Goal: Transaction & Acquisition: Book appointment/travel/reservation

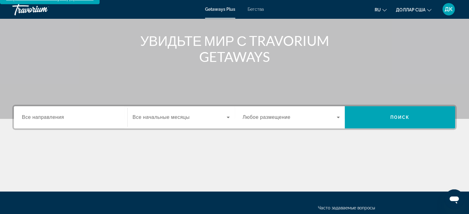
scroll to position [93, 0]
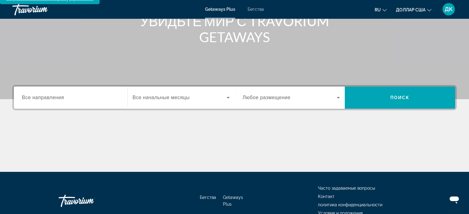
click at [406, 10] on font "доллар США" at bounding box center [411, 9] width 30 height 5
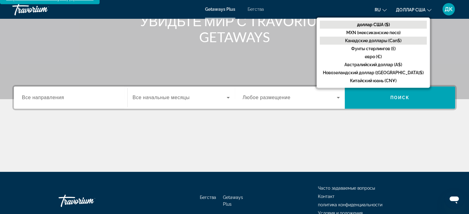
click at [401, 39] on font "Канадские доллары (Can$)" at bounding box center [373, 40] width 56 height 5
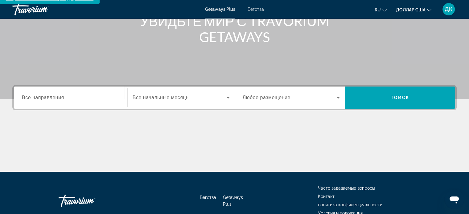
click at [38, 95] on font "Все направления" at bounding box center [43, 97] width 42 height 5
click at [38, 94] on input "Место назначения Все направления" at bounding box center [70, 97] width 97 height 7
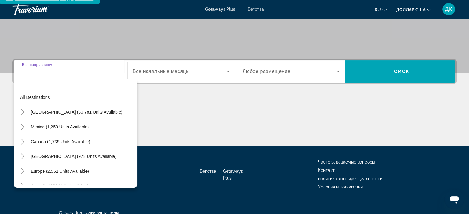
scroll to position [0, 0]
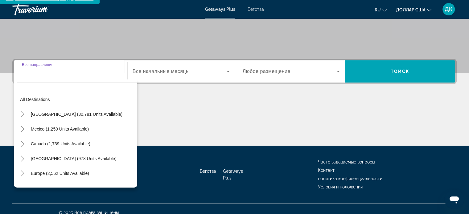
click at [45, 68] on input "Место назначения Все направления" at bounding box center [70, 71] width 97 height 7
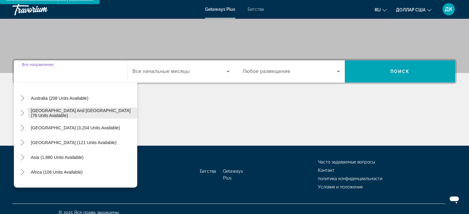
scroll to position [93, 0]
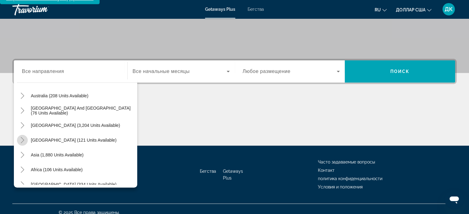
click at [22, 137] on icon "Toggle Central America (121 units available)" at bounding box center [22, 140] width 6 height 6
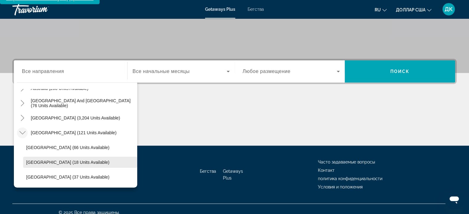
click at [43, 160] on span "[GEOGRAPHIC_DATA] (18 units available)" at bounding box center [67, 162] width 83 height 5
type input "**********"
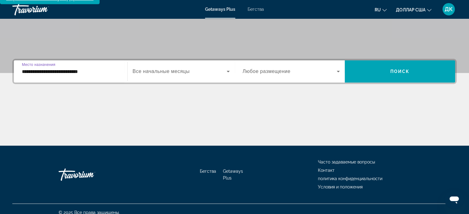
click at [183, 69] on font "Все начальные месяцы" at bounding box center [161, 71] width 57 height 5
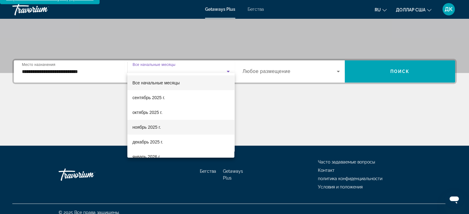
click at [153, 128] on font "ноябрь 2025 г." at bounding box center [146, 127] width 28 height 5
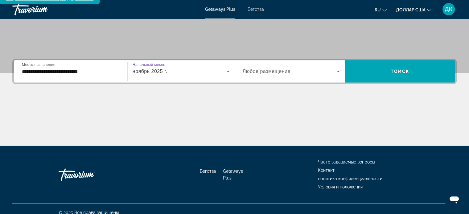
click at [264, 69] on font "Любое размещение" at bounding box center [267, 71] width 48 height 5
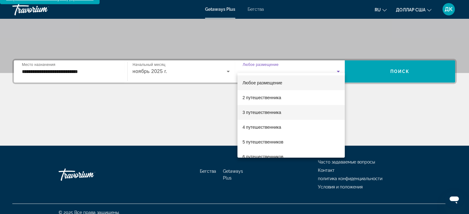
click at [254, 114] on font "3 путешественника" at bounding box center [261, 112] width 39 height 5
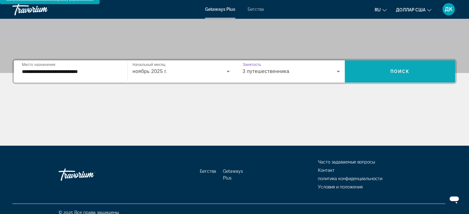
click at [409, 69] on span "Виджет поиска" at bounding box center [400, 71] width 110 height 15
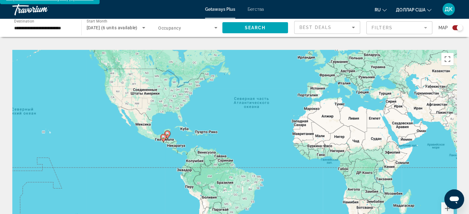
drag, startPoint x: 171, startPoint y: 159, endPoint x: 210, endPoint y: 131, distance: 47.1
click at [210, 131] on div "Чтобы активировать перетаскивание с помощью клавиатуры, нажмите Alt + Ввод. Пос…" at bounding box center [234, 142] width 444 height 185
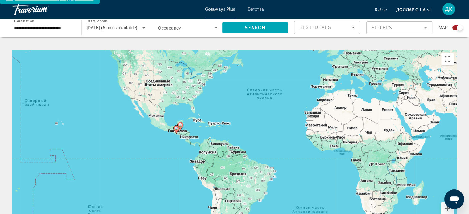
click at [180, 123] on image "Основное содержание" at bounding box center [181, 125] width 4 height 4
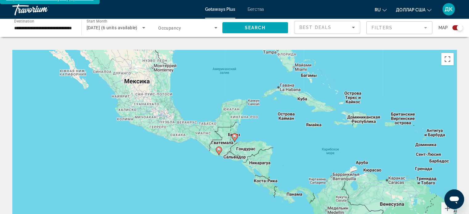
click at [234, 135] on image "Основное содержание" at bounding box center [235, 137] width 4 height 4
type input "**********"
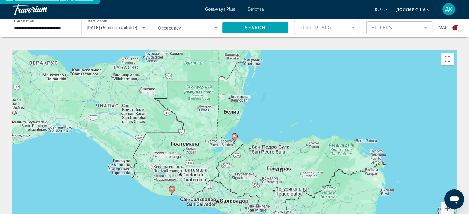
click at [234, 135] on image "Основное содержание" at bounding box center [235, 137] width 4 height 4
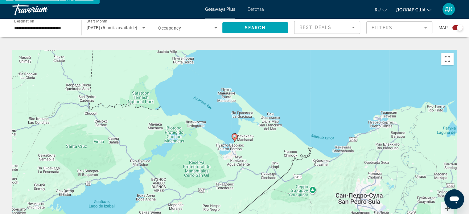
click at [234, 135] on image "Основное содержание" at bounding box center [235, 137] width 4 height 4
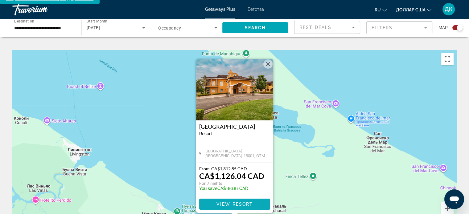
click at [234, 197] on span "Основное содержание" at bounding box center [234, 204] width 71 height 15
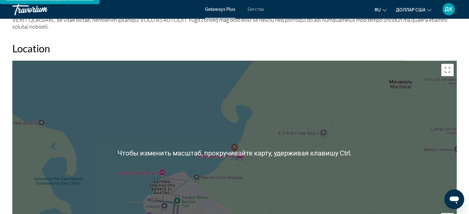
scroll to position [740, 0]
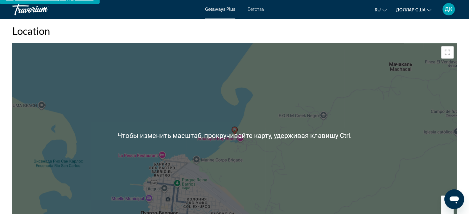
click at [329, 120] on div "Чтобы активировать перетаскивание с помощью клавиатуры, нажмите Alt + Ввод. Пос…" at bounding box center [234, 135] width 444 height 185
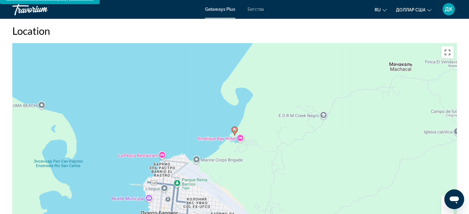
drag, startPoint x: 449, startPoint y: 39, endPoint x: 450, endPoint y: 75, distance: 35.8
click at [449, 46] on button "Включить полноэкранный режим" at bounding box center [447, 52] width 12 height 12
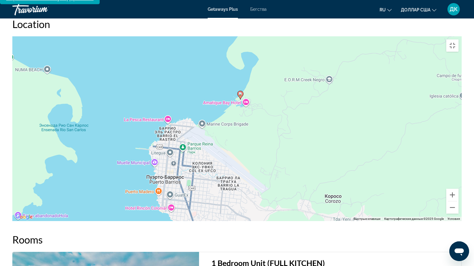
drag, startPoint x: 244, startPoint y: 186, endPoint x: 239, endPoint y: 167, distance: 20.0
click at [248, 155] on div "Чтобы активировать перетаскивание с помощью клавиатуры, нажмите Alt + Ввод. Пос…" at bounding box center [236, 128] width 449 height 185
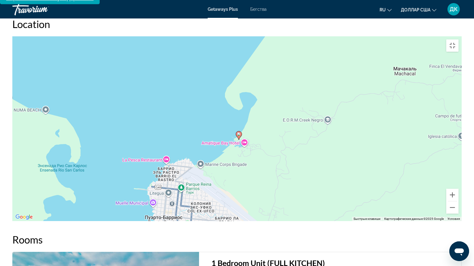
drag, startPoint x: 285, startPoint y: 109, endPoint x: 259, endPoint y: 237, distance: 130.3
click at [273, 211] on div "Чтобы активировать перетаскивание с помощью клавиатуры, нажмите Alt + Ввод. Пос…" at bounding box center [236, 128] width 449 height 185
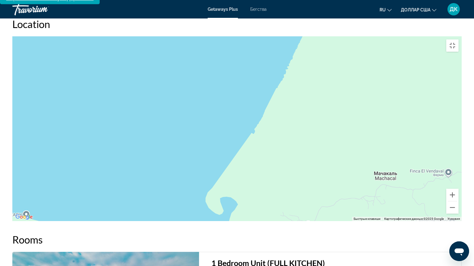
click at [281, 118] on div "Чтобы активировать перетаскивание с помощью клавиатуры, нажмите Alt + Ввод. Пос…" at bounding box center [236, 128] width 449 height 185
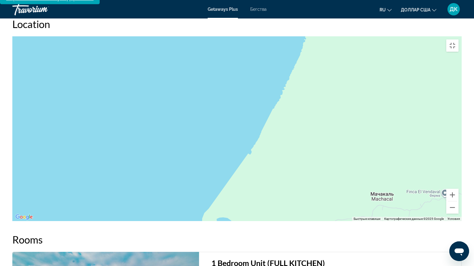
drag, startPoint x: 282, startPoint y: 120, endPoint x: 247, endPoint y: 213, distance: 100.0
click at [275, 186] on div "Чтобы активировать перетаскивание с помощью клавиатуры, нажмите Alt + Ввод. Пос…" at bounding box center [236, 128] width 449 height 185
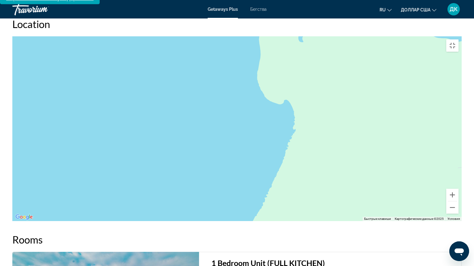
click at [307, 164] on div "Чтобы активировать перетаскивание с помощью клавиатуры, нажмите Alt + Ввод. Пос…" at bounding box center [236, 128] width 449 height 185
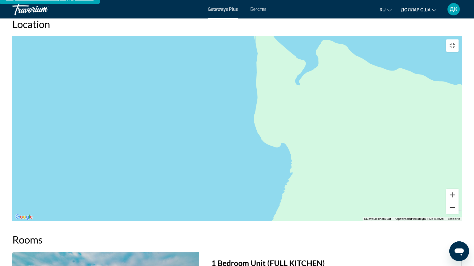
click at [458, 214] on button "Уменьшить" at bounding box center [452, 208] width 12 height 12
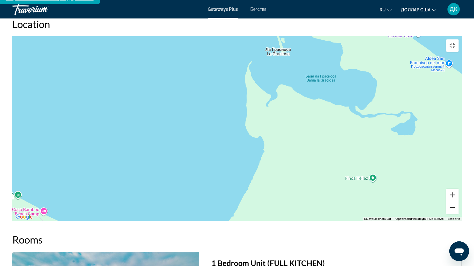
click at [458, 214] on button "Уменьшить" at bounding box center [452, 208] width 12 height 12
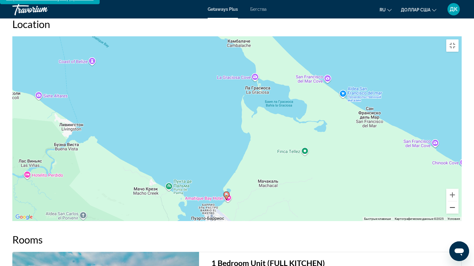
click at [458, 214] on button "Уменьшить" at bounding box center [452, 208] width 12 height 12
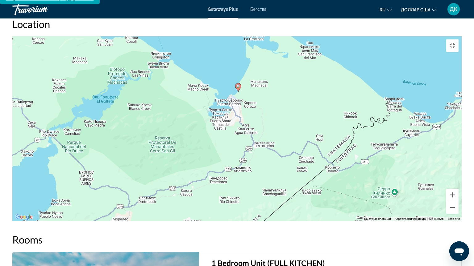
drag, startPoint x: 320, startPoint y: 165, endPoint x: 314, endPoint y: 126, distance: 38.6
click at [314, 127] on div "Чтобы активировать перетаскивание с помощью клавиатуры, нажмите Alt + Ввод. Пос…" at bounding box center [236, 128] width 449 height 185
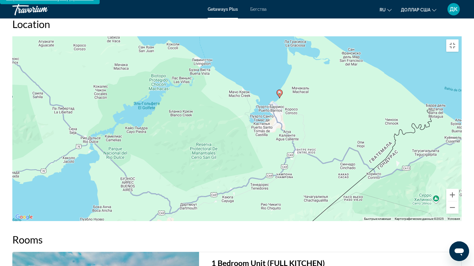
drag, startPoint x: 265, startPoint y: 83, endPoint x: 353, endPoint y: 126, distance: 98.2
click at [338, 120] on div "Чтобы активировать перетаскивание с помощью клавиатуры, нажмите Alt + Ввод. Пос…" at bounding box center [236, 128] width 449 height 185
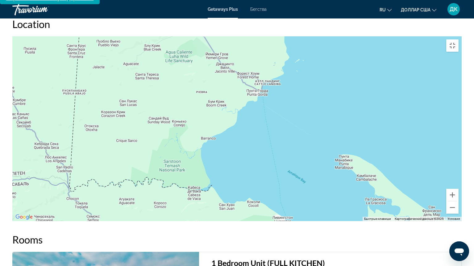
drag, startPoint x: 216, startPoint y: 100, endPoint x: 234, endPoint y: 265, distance: 166.3
click at [222, 214] on div "Чтобы активировать перетаскивание с помощью клавиатуры, нажмите Alt + Ввод. Пос…" at bounding box center [236, 128] width 449 height 185
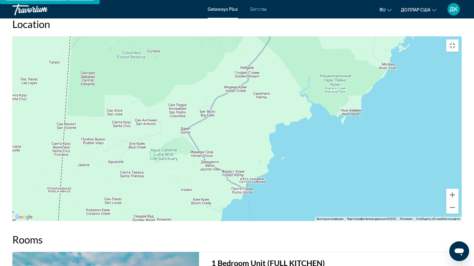
drag, startPoint x: 286, startPoint y: 125, endPoint x: 270, endPoint y: 163, distance: 41.2
click at [270, 165] on div "Чтобы активировать перетаскивание с помощью клавиатуры, нажмите Alt + Ввод. Пос…" at bounding box center [236, 128] width 449 height 185
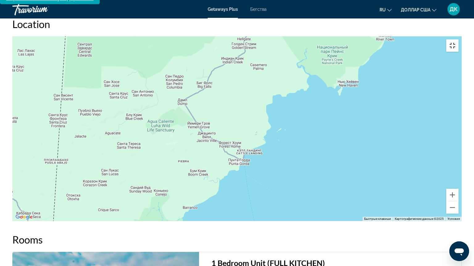
click at [458, 39] on button "Включить полноэкранный режим" at bounding box center [452, 45] width 12 height 12
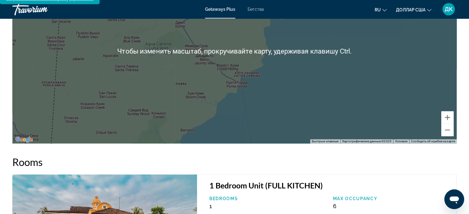
scroll to position [709, 0]
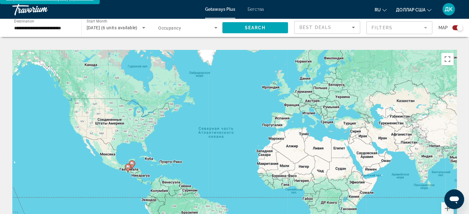
click at [51, 29] on input "**********" at bounding box center [43, 27] width 59 height 7
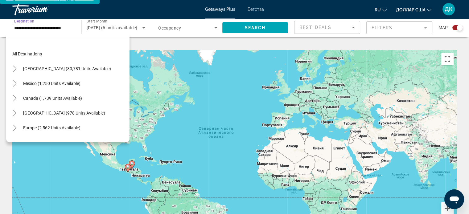
scroll to position [125, 0]
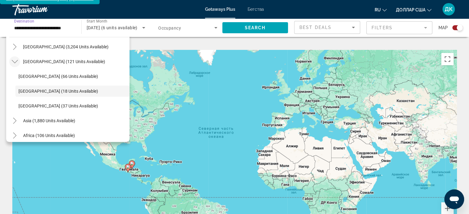
click at [18, 61] on mat-icon "Toggle Central America (121 units available)" at bounding box center [14, 61] width 11 height 11
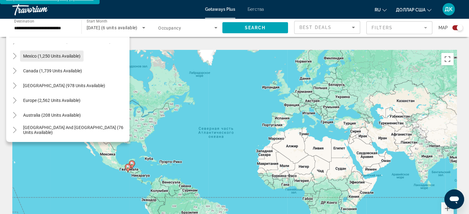
scroll to position [0, 0]
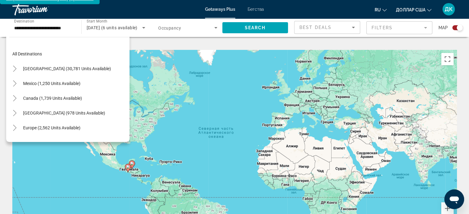
click at [257, 9] on font "Бегства" at bounding box center [256, 9] width 16 height 5
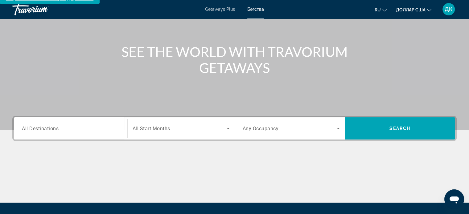
click at [57, 125] on span "All Destinations" at bounding box center [40, 128] width 37 height 6
click at [57, 125] on input "Destination All Destinations" at bounding box center [70, 128] width 97 height 7
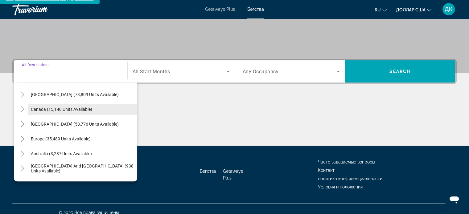
scroll to position [31, 0]
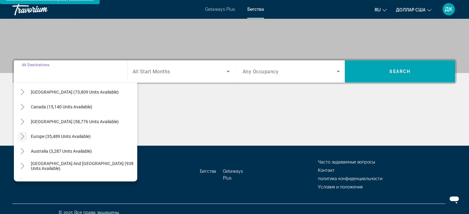
click at [23, 134] on icon "Toggle Europe (35,489 units available)" at bounding box center [22, 137] width 6 height 6
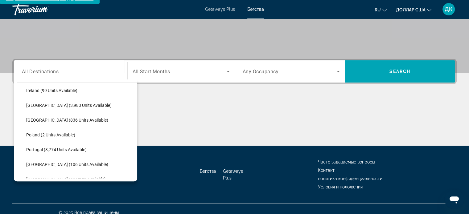
scroll to position [231, 0]
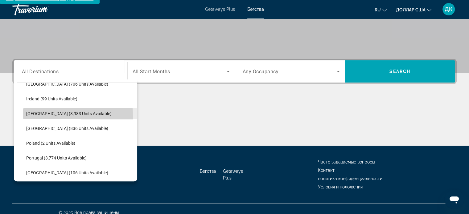
click at [28, 109] on span "Search widget" at bounding box center [80, 113] width 114 height 15
type input "**********"
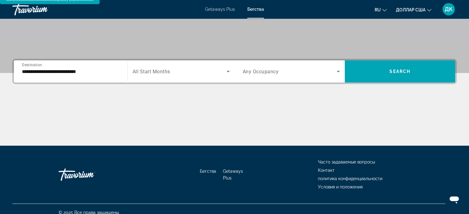
click at [167, 68] on div "Search widget" at bounding box center [181, 71] width 97 height 17
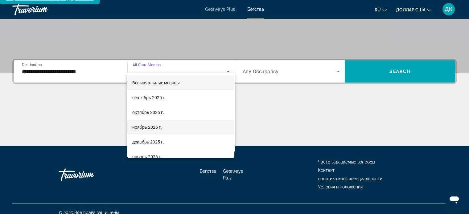
click at [163, 126] on mat-option "ноябрь 2025 г." at bounding box center [180, 127] width 107 height 15
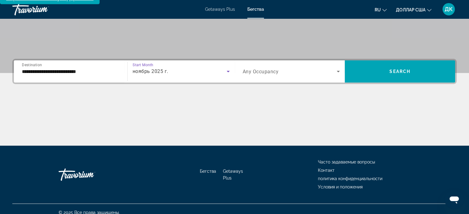
click at [275, 69] on span "Any Occupancy" at bounding box center [261, 72] width 36 height 6
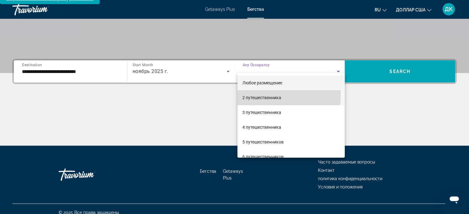
click at [257, 96] on font "2 путешественника" at bounding box center [261, 97] width 39 height 5
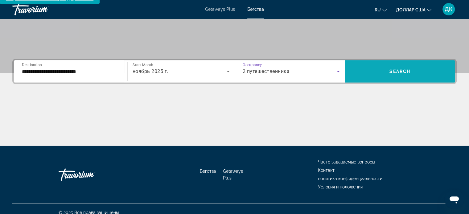
click at [381, 64] on span "Search widget" at bounding box center [400, 71] width 110 height 15
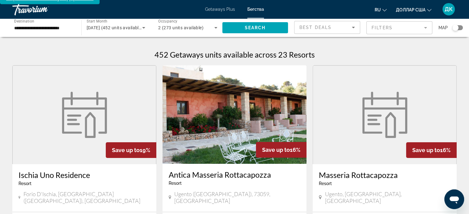
click at [458, 30] on div "Map" at bounding box center [450, 28] width 24 height 14
click at [457, 27] on div "Search widget" at bounding box center [455, 28] width 6 height 6
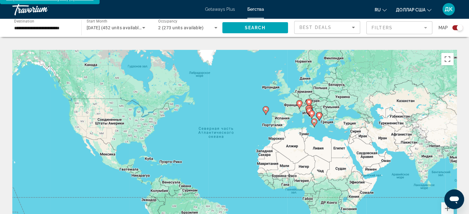
click at [457, 27] on div "Search widget" at bounding box center [460, 28] width 6 height 6
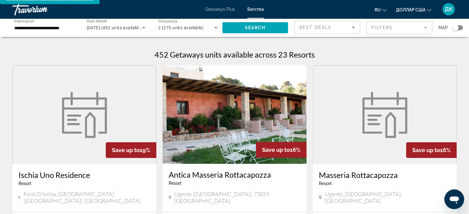
click at [456, 29] on div "Search widget" at bounding box center [455, 28] width 6 height 6
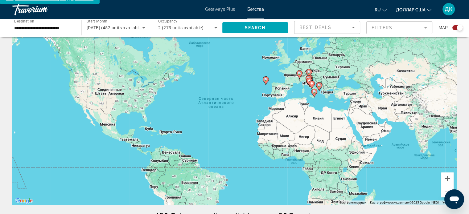
scroll to position [31, 0]
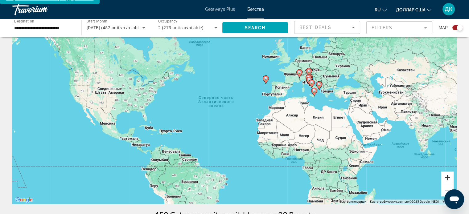
click at [445, 172] on button "Увеличить" at bounding box center [447, 178] width 12 height 12
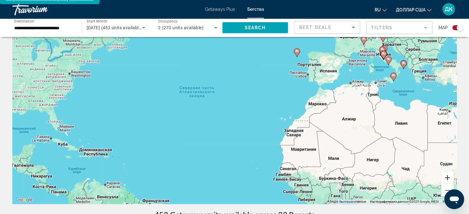
click at [445, 172] on button "Увеличить" at bounding box center [447, 178] width 12 height 12
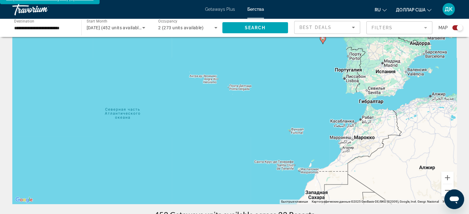
drag, startPoint x: 359, startPoint y: 57, endPoint x: 252, endPoint y: 154, distance: 144.9
click at [261, 153] on div "Чтобы активировать перетаскивание с помощью клавиатуры, нажмите Alt + Ввод. Пос…" at bounding box center [234, 111] width 444 height 185
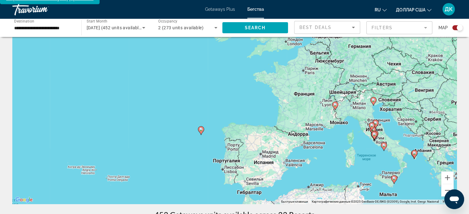
drag, startPoint x: 342, startPoint y: 129, endPoint x: 313, endPoint y: 132, distance: 29.5
click at [313, 131] on div "Чтобы активировать перетаскивание с помощью клавиатуры, нажмите Alt + Ввод. Пос…" at bounding box center [234, 111] width 444 height 185
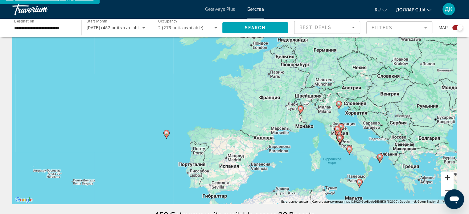
click at [446, 172] on button "Увеличить" at bounding box center [447, 178] width 12 height 12
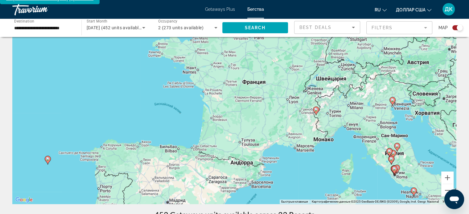
drag, startPoint x: 350, startPoint y: 134, endPoint x: 277, endPoint y: 128, distance: 73.3
click at [294, 131] on div "Чтобы активировать перетаскивание с помощью клавиатуры, нажмите Alt + Ввод. Пос…" at bounding box center [234, 111] width 444 height 185
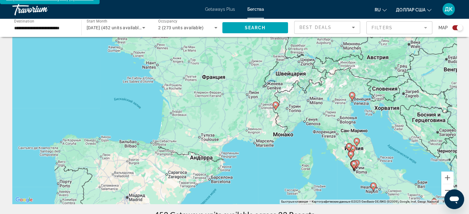
click at [372, 151] on div "Чтобы активировать перетаскивание с помощью клавиатуры, нажмите Alt + Ввод. Пос…" at bounding box center [234, 111] width 444 height 185
click at [447, 172] on button "Увеличить" at bounding box center [447, 178] width 12 height 12
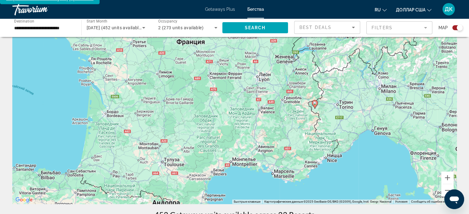
drag, startPoint x: 315, startPoint y: 143, endPoint x: 240, endPoint y: 94, distance: 90.2
click at [241, 95] on div "Чтобы активировать перетаскивание с помощью клавиатуры, нажмите Alt + Ввод. Пос…" at bounding box center [234, 111] width 444 height 185
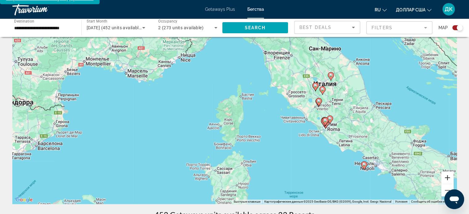
click at [447, 172] on button "Увеличить" at bounding box center [447, 178] width 12 height 12
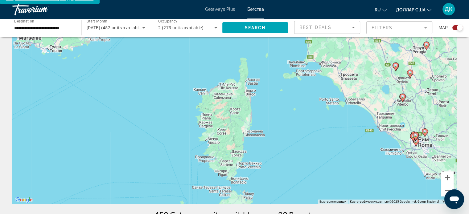
drag, startPoint x: 338, startPoint y: 102, endPoint x: 279, endPoint y: 126, distance: 64.2
click at [280, 125] on div "Чтобы активировать перетаскивание с помощью клавиатуры, нажмите Alt + Ввод. Пос…" at bounding box center [234, 111] width 444 height 185
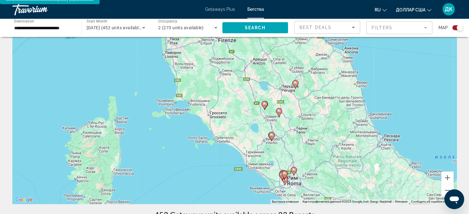
drag, startPoint x: 306, startPoint y: 140, endPoint x: 310, endPoint y: 119, distance: 21.3
click at [309, 120] on div "Чтобы активировать перетаскивание с помощью клавиатуры, нажмите Alt + Ввод. Пос…" at bounding box center [234, 111] width 444 height 185
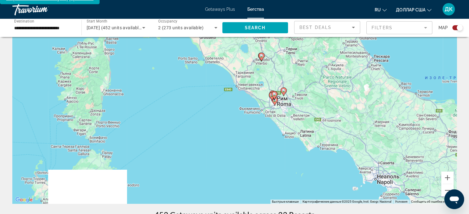
drag, startPoint x: 356, startPoint y: 145, endPoint x: 339, endPoint y: 85, distance: 62.6
click at [343, 93] on div "Чтобы активировать перетаскивание с помощью клавиатуры, нажмите Alt + Ввод. Пос…" at bounding box center [234, 111] width 444 height 185
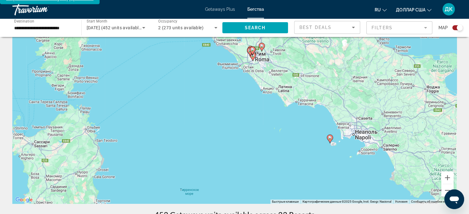
drag, startPoint x: 379, startPoint y: 112, endPoint x: 318, endPoint y: 101, distance: 61.7
click at [343, 102] on div "Чтобы активировать перетаскивание с помощью клавиатуры, нажмите Alt + Ввод. Пос…" at bounding box center [234, 111] width 444 height 185
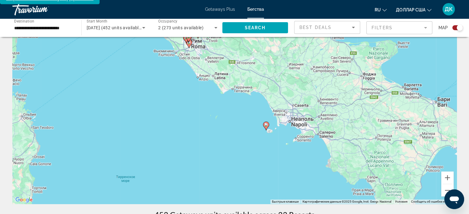
click at [267, 123] on image "Основное содержание" at bounding box center [266, 125] width 4 height 4
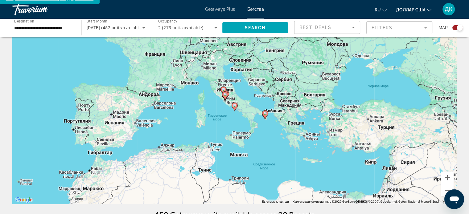
click at [234, 103] on icon "Основное содержание" at bounding box center [235, 107] width 6 height 8
type input "**********"
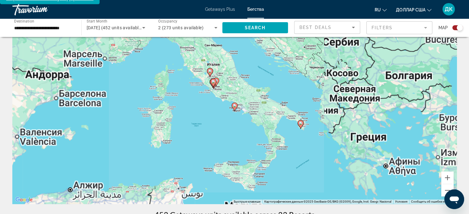
click at [234, 103] on icon "Основное содержание" at bounding box center [235, 107] width 6 height 8
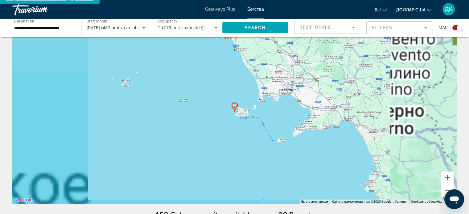
click at [234, 103] on icon "Основное содержание" at bounding box center [235, 107] width 6 height 8
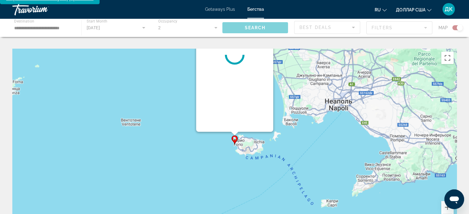
scroll to position [0, 0]
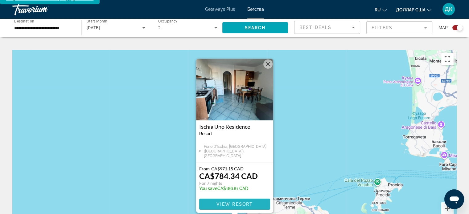
click at [231, 202] on span "View Resort" at bounding box center [234, 204] width 36 height 5
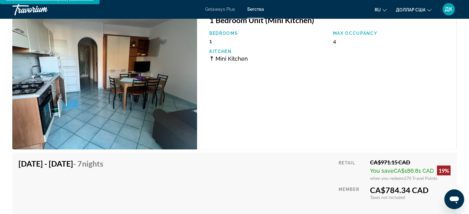
scroll to position [1141, 0]
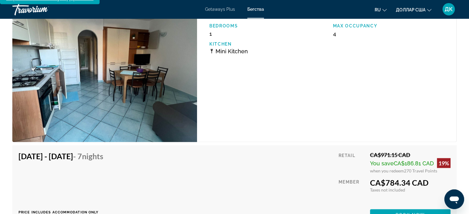
drag, startPoint x: 17, startPoint y: 148, endPoint x: 7, endPoint y: 151, distance: 10.3
click at [284, 160] on div "[DATE] - [DATE] - 7 Nights Price includes accommodation only Refundable until :…" at bounding box center [235, 185] width 432 height 69
click at [415, 212] on span "Book now" at bounding box center [410, 214] width 29 height 5
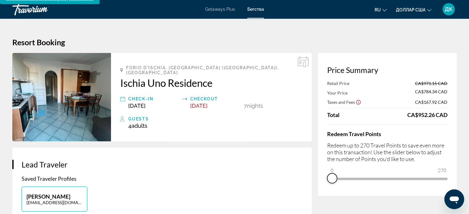
drag, startPoint x: 445, startPoint y: 180, endPoint x: 326, endPoint y: 184, distance: 119.7
click at [326, 184] on div "Price Summary Retail Price CA$971.15 CAD Your Price CA$784.34 CAD Taxes and Fee…" at bounding box center [387, 124] width 139 height 143
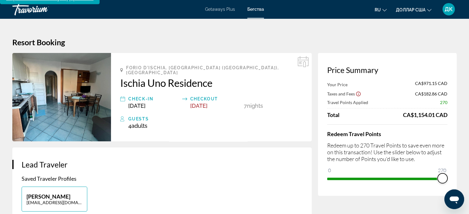
drag, startPoint x: 333, startPoint y: 163, endPoint x: 456, endPoint y: 185, distance: 125.2
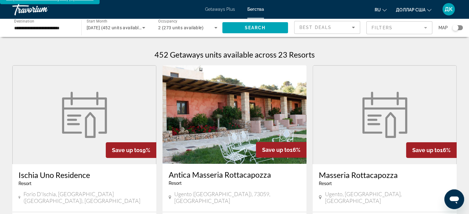
click at [42, 27] on input "**********" at bounding box center [43, 27] width 59 height 7
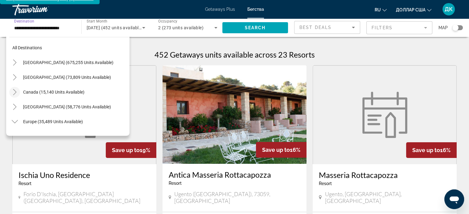
click at [16, 90] on icon "Toggle Canada (15,140 units available)" at bounding box center [15, 92] width 6 height 6
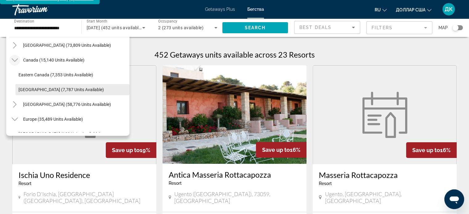
scroll to position [31, 0]
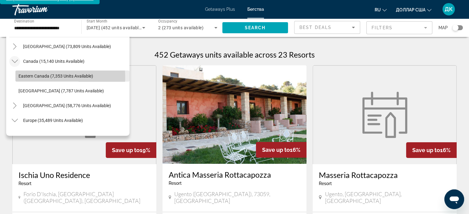
click at [23, 77] on span "Eastern Canada (7,353 units available)" at bounding box center [56, 76] width 75 height 5
type input "**********"
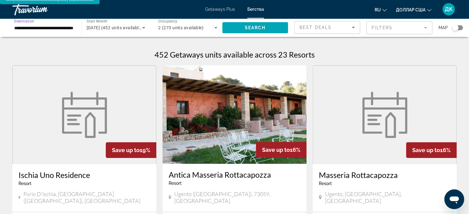
click at [456, 28] on div "Search widget" at bounding box center [455, 28] width 6 height 6
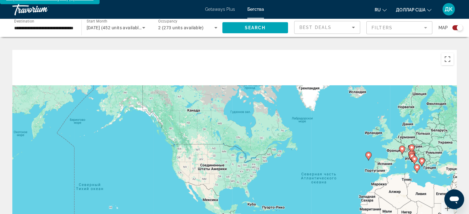
drag, startPoint x: 93, startPoint y: 88, endPoint x: 199, endPoint y: 140, distance: 117.8
click at [199, 137] on div "Чтобы активировать перетаскивание с помощью клавиатуры, нажмите Alt + Ввод. Пос…" at bounding box center [234, 142] width 444 height 185
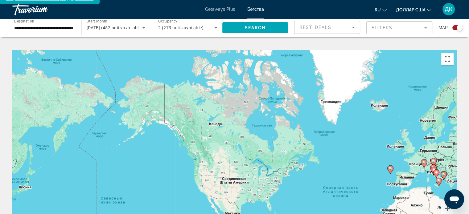
click at [453, 28] on div "Search widget" at bounding box center [457, 27] width 10 height 5
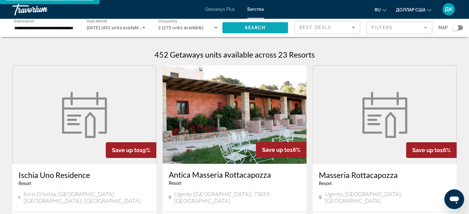
click at [253, 28] on span "Search" at bounding box center [255, 27] width 21 height 5
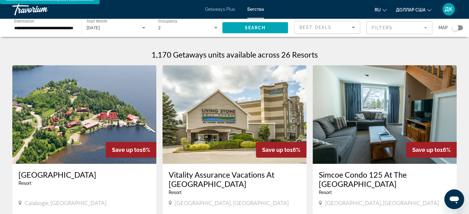
click at [457, 27] on div "Search widget" at bounding box center [455, 28] width 6 height 6
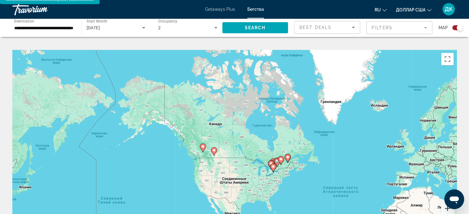
click at [445, 204] on button "Увеличить" at bounding box center [447, 209] width 12 height 12
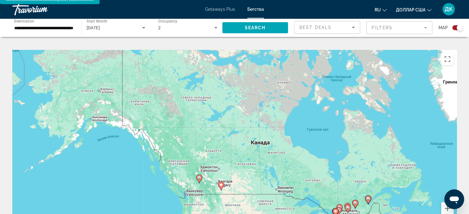
drag, startPoint x: 319, startPoint y: 138, endPoint x: 347, endPoint y: 159, distance: 35.0
click at [347, 159] on div "Чтобы активировать перетаскивание с помощью клавиатуры, нажмите Alt + Ввод. Пос…" at bounding box center [234, 142] width 444 height 185
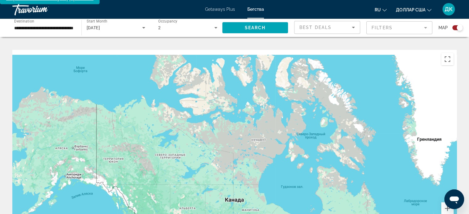
drag, startPoint x: 270, startPoint y: 130, endPoint x: 244, endPoint y: 189, distance: 64.5
click at [244, 190] on div "Чтобы активировать перетаскивание с помощью клавиатуры, нажмите Alt + Ввод. Пос…" at bounding box center [234, 142] width 444 height 185
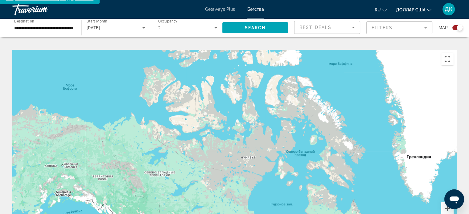
drag, startPoint x: 298, startPoint y: 169, endPoint x: 282, endPoint y: 194, distance: 30.4
click at [284, 191] on div "Основное содержание" at bounding box center [234, 142] width 444 height 185
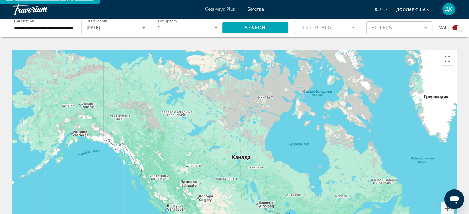
drag, startPoint x: 256, startPoint y: 147, endPoint x: 278, endPoint y: 69, distance: 81.6
click at [278, 69] on div "Основное содержание" at bounding box center [234, 142] width 444 height 185
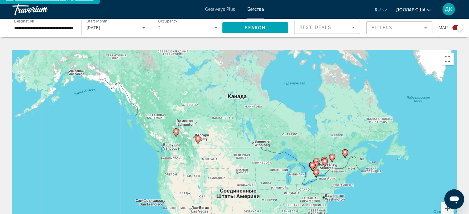
drag, startPoint x: 280, startPoint y: 150, endPoint x: 277, endPoint y: 99, distance: 50.7
click at [277, 101] on div "Чтобы активировать перетаскивание с помощью клавиатуры, нажмите Alt + Ввод. Пос…" at bounding box center [234, 142] width 444 height 185
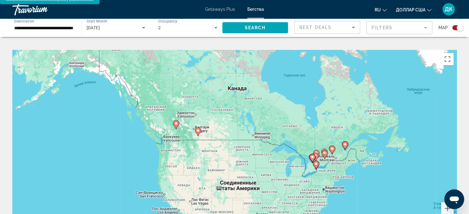
drag, startPoint x: 455, startPoint y: 27, endPoint x: 453, endPoint y: 28, distance: 3.2
click at [455, 27] on div "Search widget" at bounding box center [457, 27] width 10 height 5
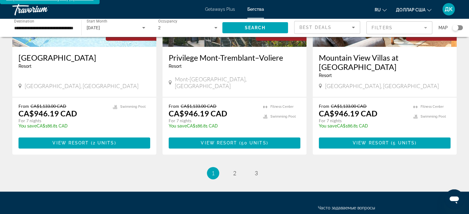
scroll to position [802, 0]
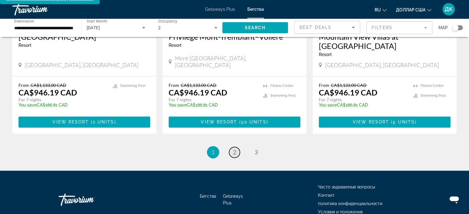
click at [233, 149] on span "2" at bounding box center [234, 152] width 3 height 7
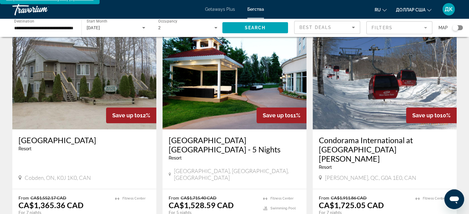
scroll to position [678, 0]
